Goal: Information Seeking & Learning: Understand process/instructions

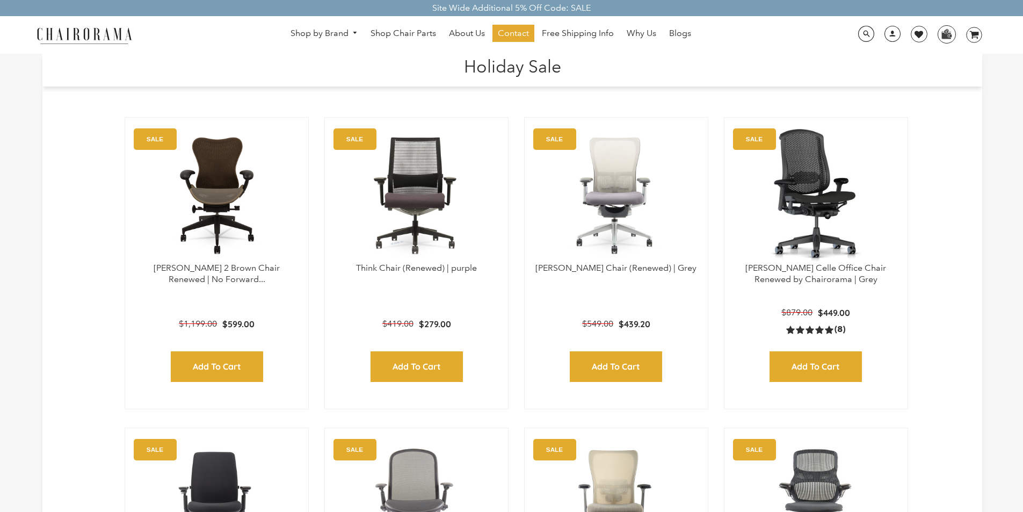
click at [578, 55] on h1 "Holiday Sale" at bounding box center [512, 65] width 919 height 23
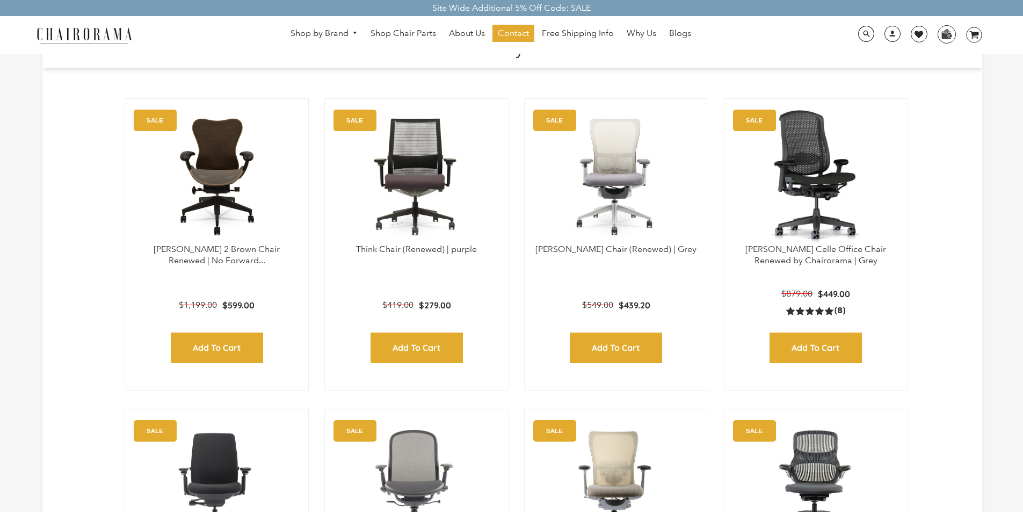
scroll to position [21, 0]
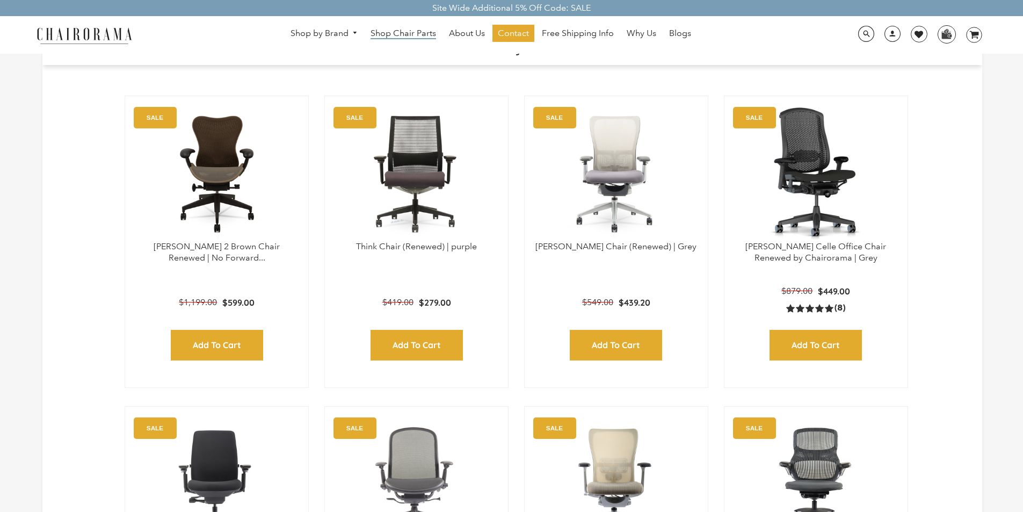
click at [417, 34] on span "Shop Chair Parts" at bounding box center [404, 33] width 66 height 11
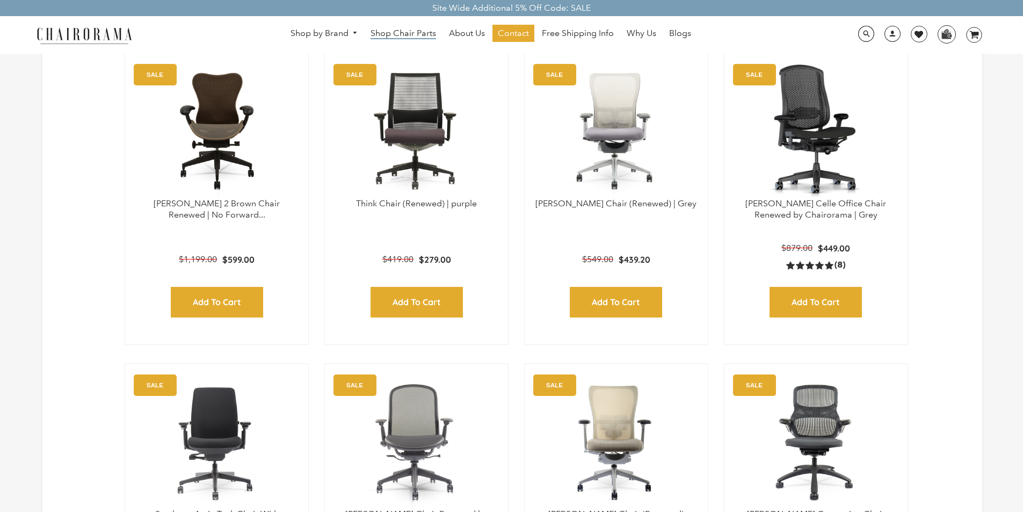
scroll to position [86, 0]
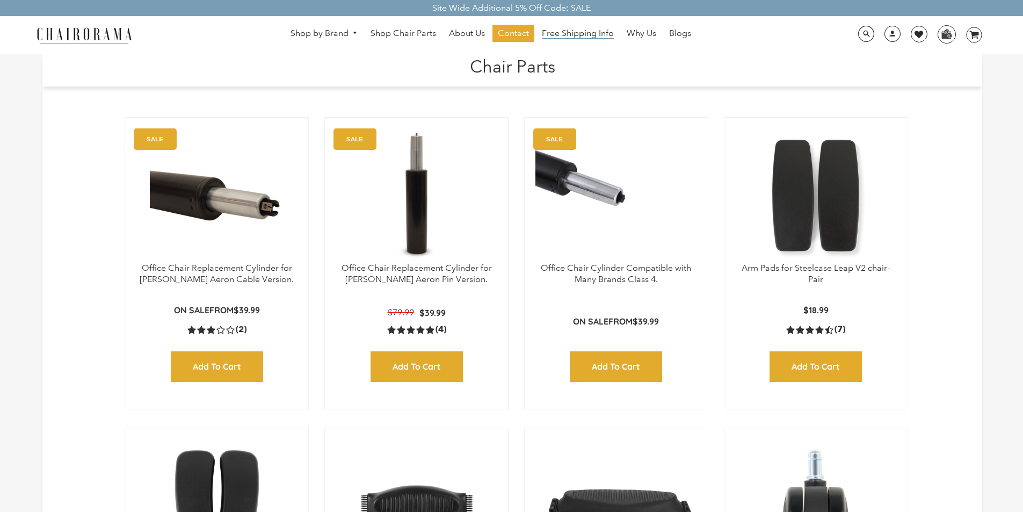
click at [578, 37] on span "Free Shipping Info" at bounding box center [578, 33] width 72 height 11
